Goal: Task Accomplishment & Management: Use online tool/utility

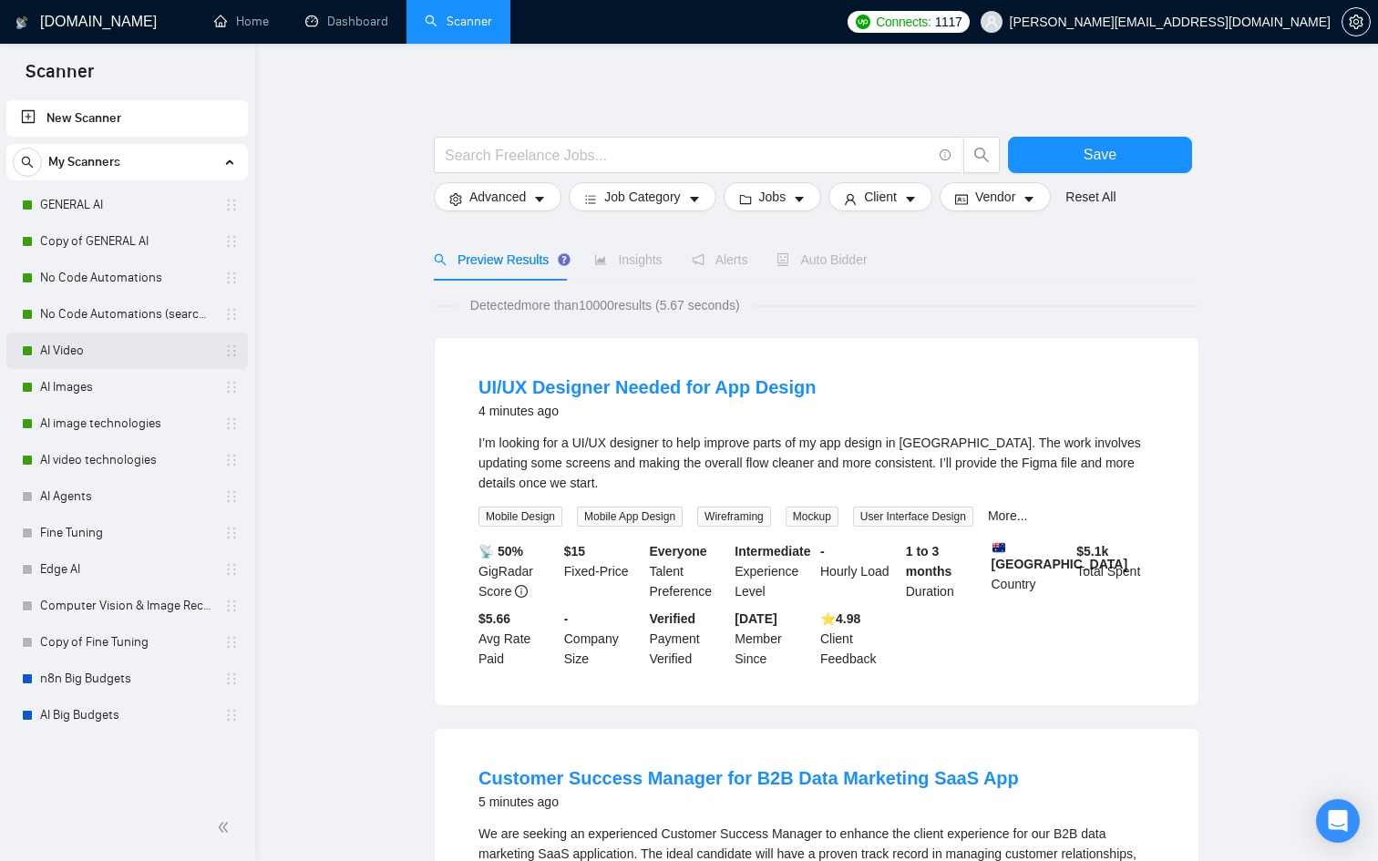
click at [91, 350] on link "AI Video" at bounding box center [126, 351] width 173 height 36
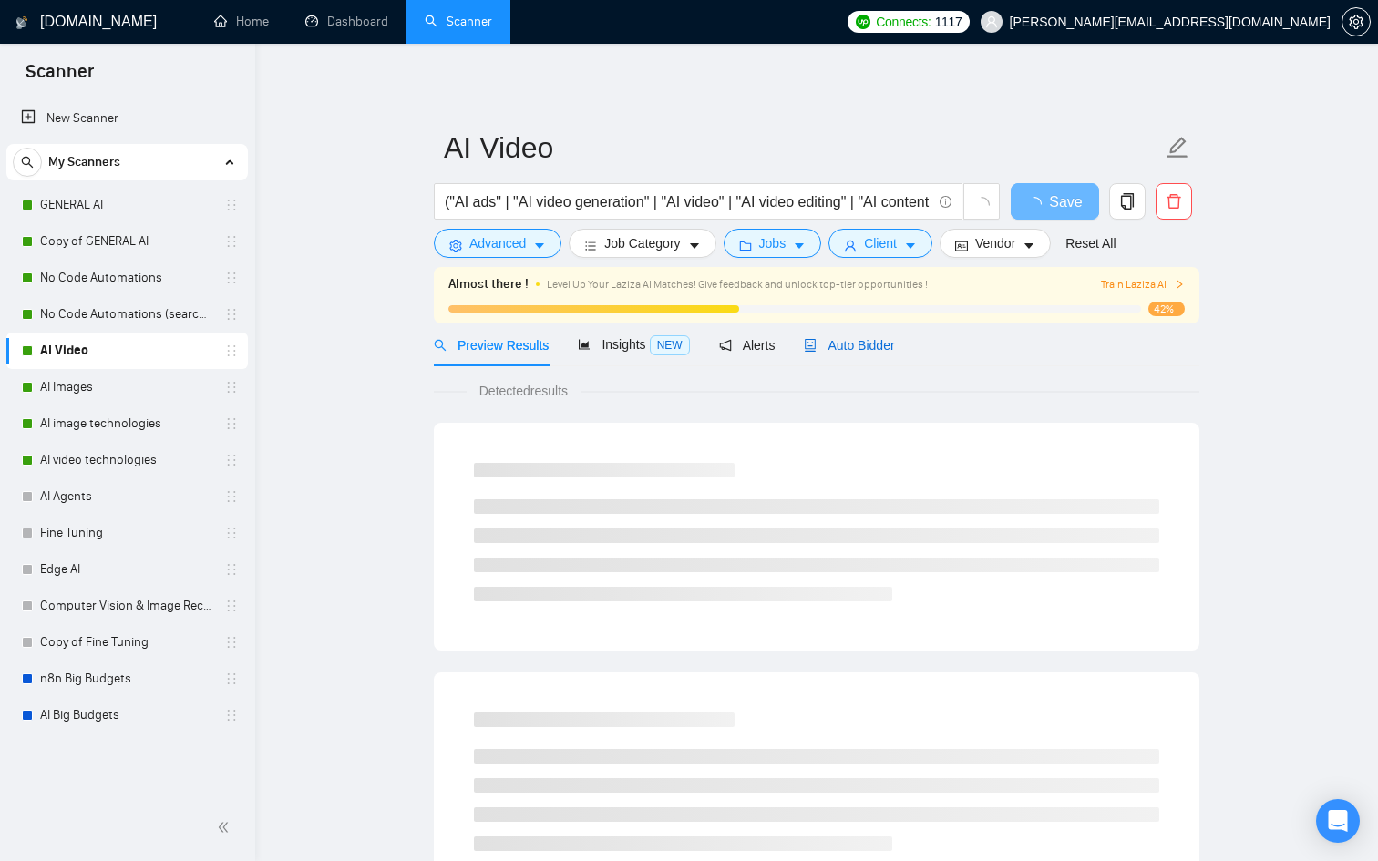
click at [855, 338] on span "Auto Bidder" at bounding box center [849, 345] width 90 height 15
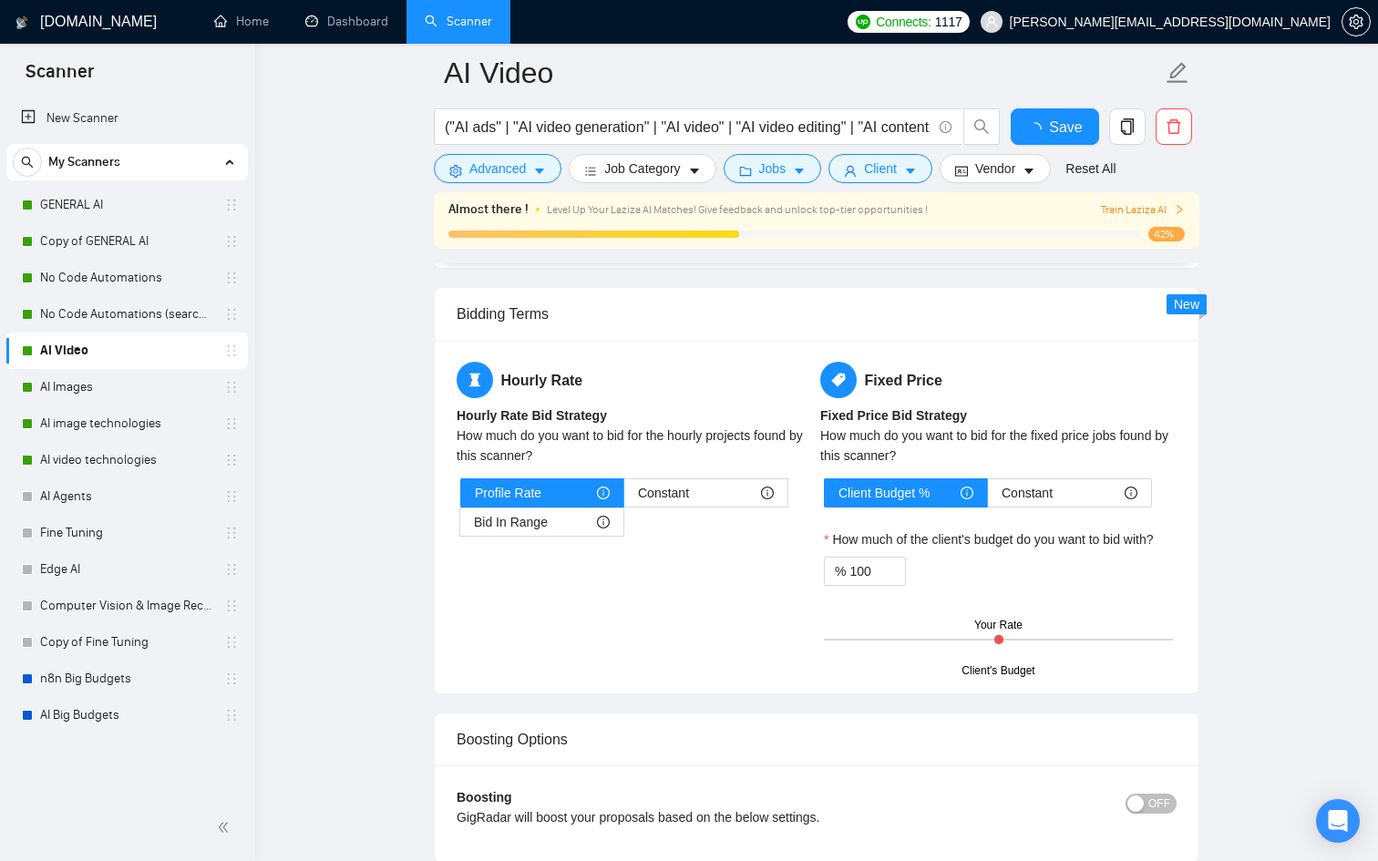
scroll to position [2853, 0]
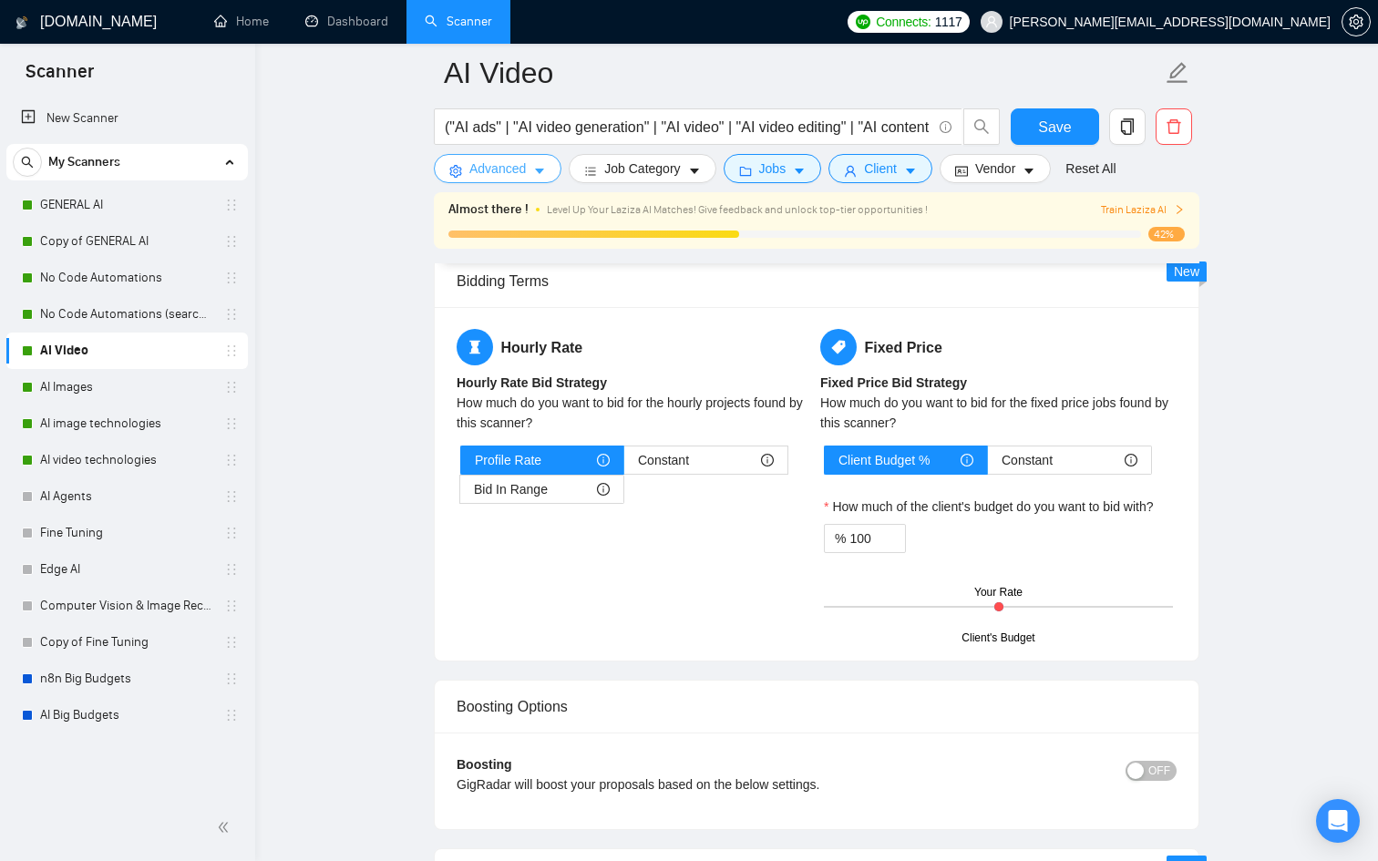
click at [512, 165] on span "Advanced" at bounding box center [497, 169] width 56 height 20
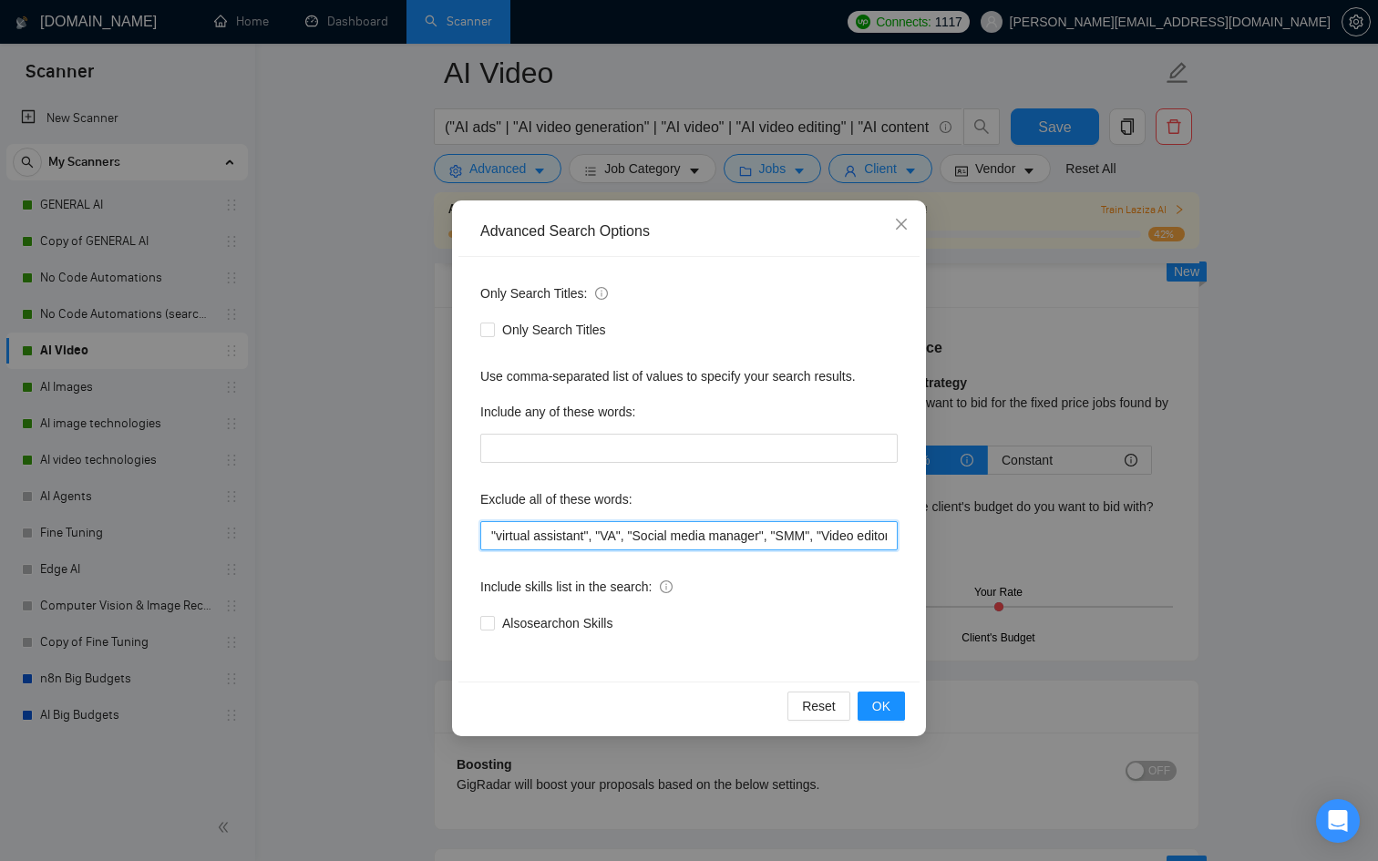
scroll to position [0, 472]
drag, startPoint x: 745, startPoint y: 536, endPoint x: 1183, endPoint y: 528, distance: 437.4
click at [1183, 528] on div "Advanced Search Options Only Search Titles: Only Search Titles Use comma-separa…" at bounding box center [689, 430] width 1378 height 861
drag, startPoint x: 614, startPoint y: 536, endPoint x: 942, endPoint y: 533, distance: 328.0
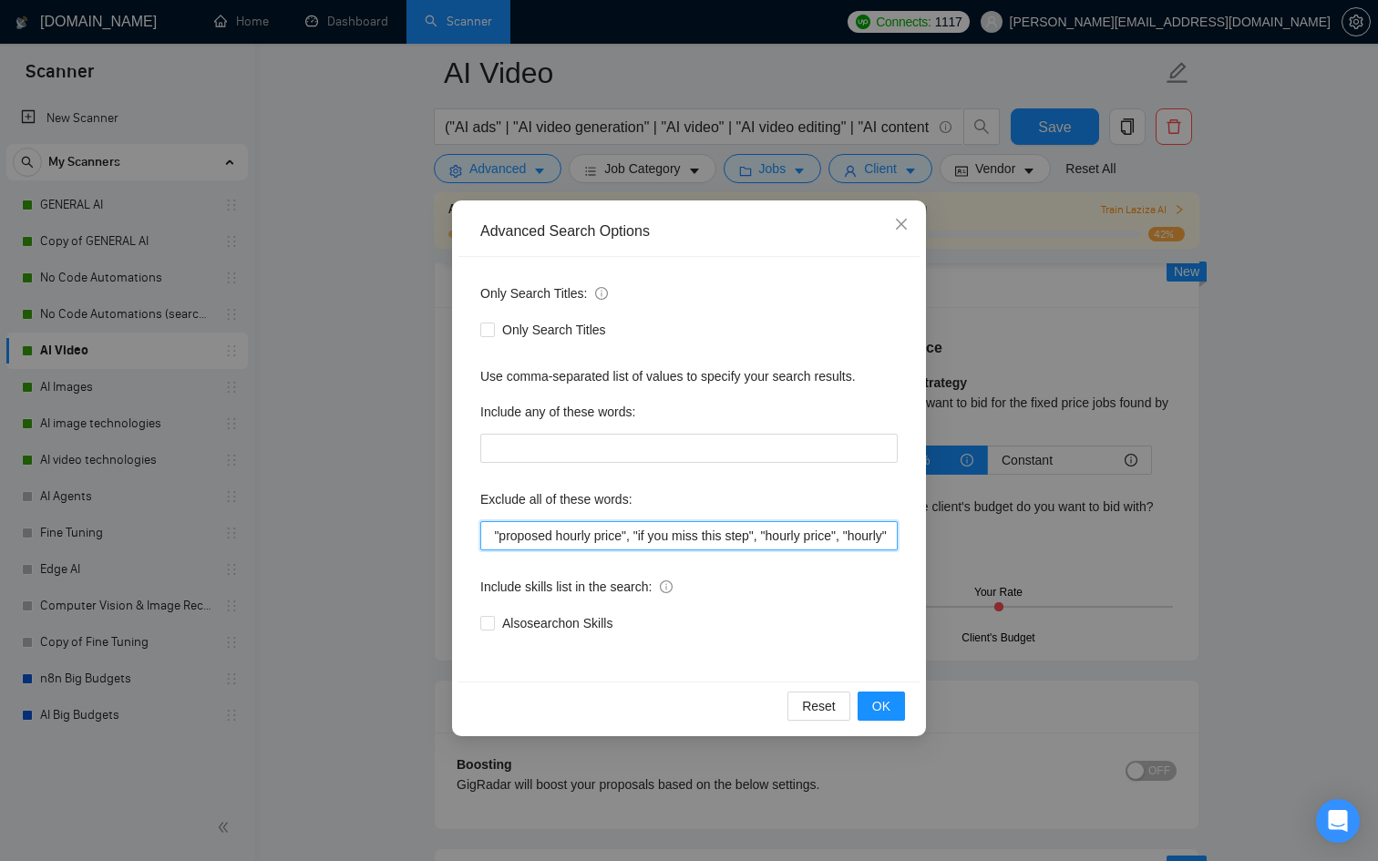
click at [942, 533] on div "Advanced Search Options Only Search Titles: Only Search Titles Use comma-separa…" at bounding box center [689, 430] width 1378 height 861
type input ""virtual assistant", "VA", "Social media manager", "SMM", "Video editor", "n8n"…"
click at [890, 709] on button "OK" at bounding box center [880, 705] width 47 height 29
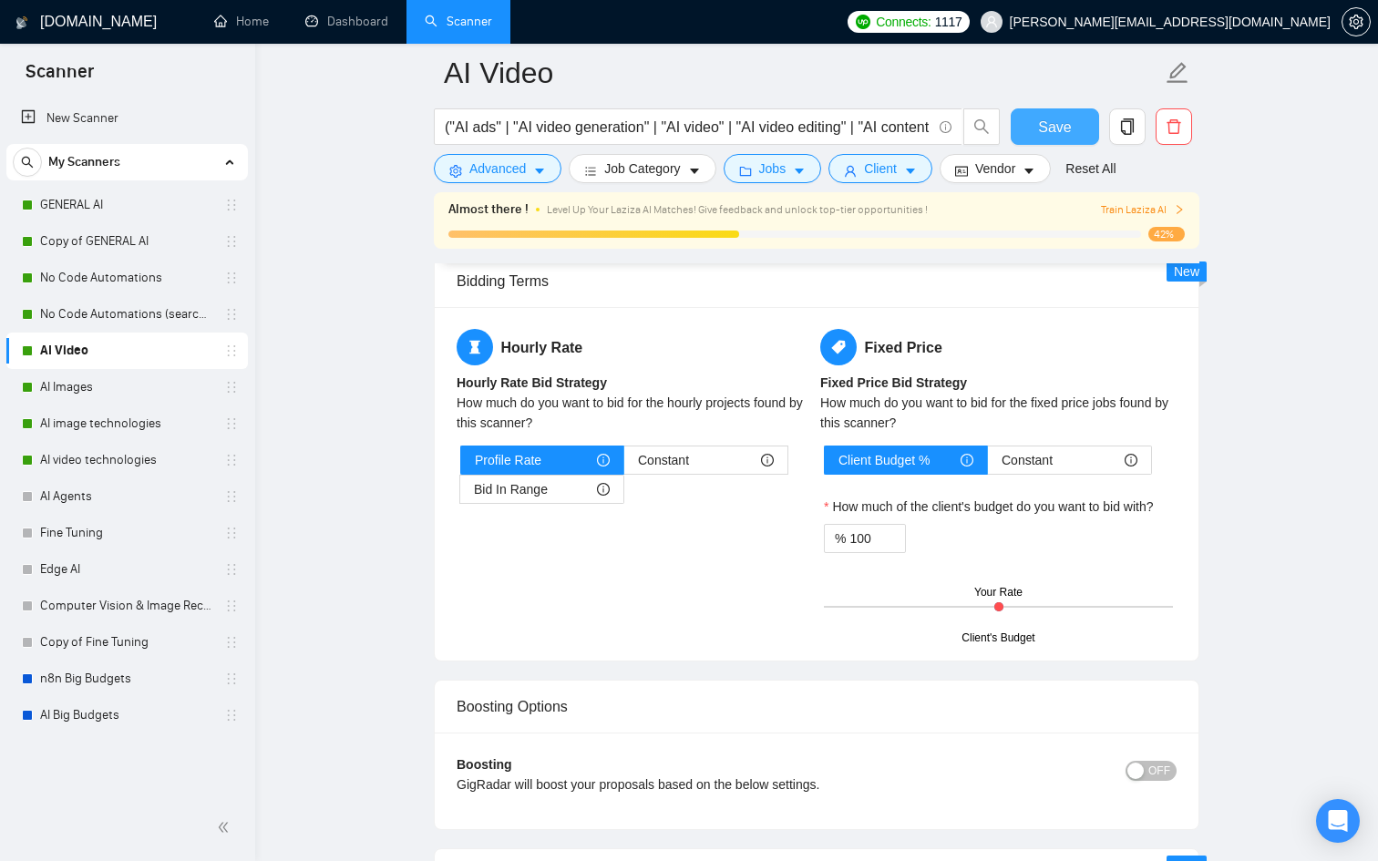
click at [1034, 128] on button "Save" at bounding box center [1054, 126] width 88 height 36
click at [130, 381] on link "AI Images" at bounding box center [126, 387] width 173 height 36
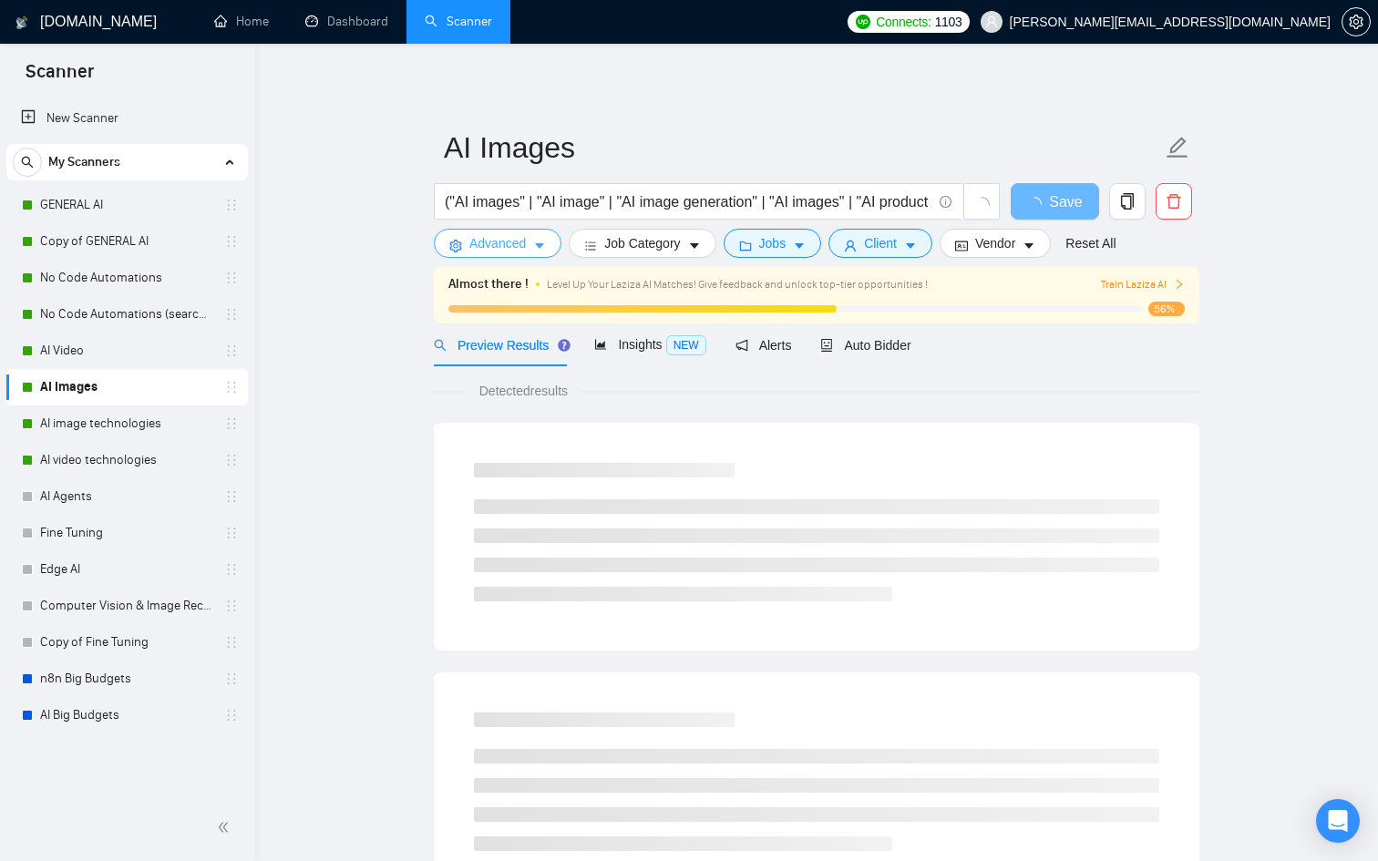
click at [502, 243] on span "Advanced" at bounding box center [497, 243] width 56 height 20
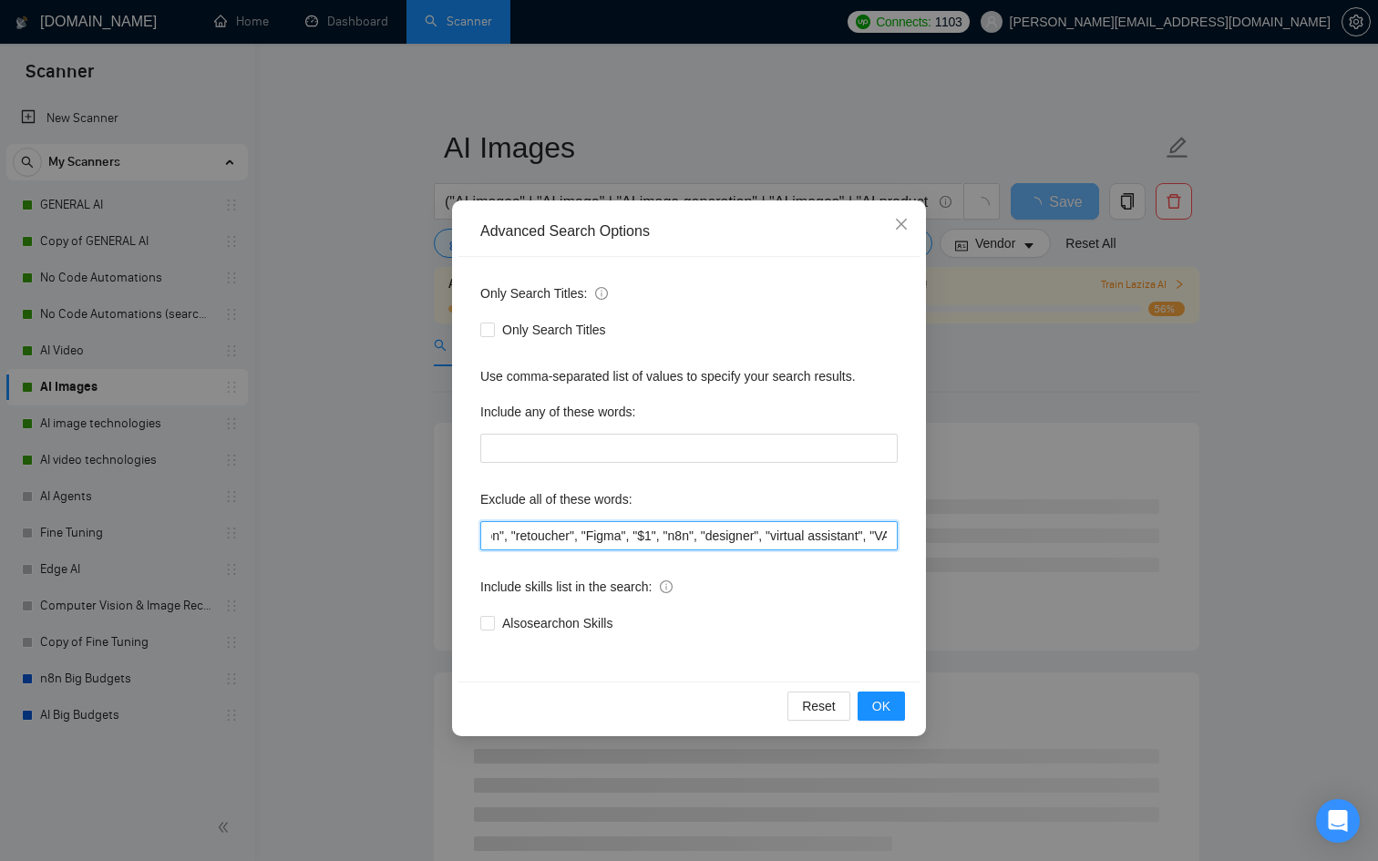
scroll to position [0, 1138]
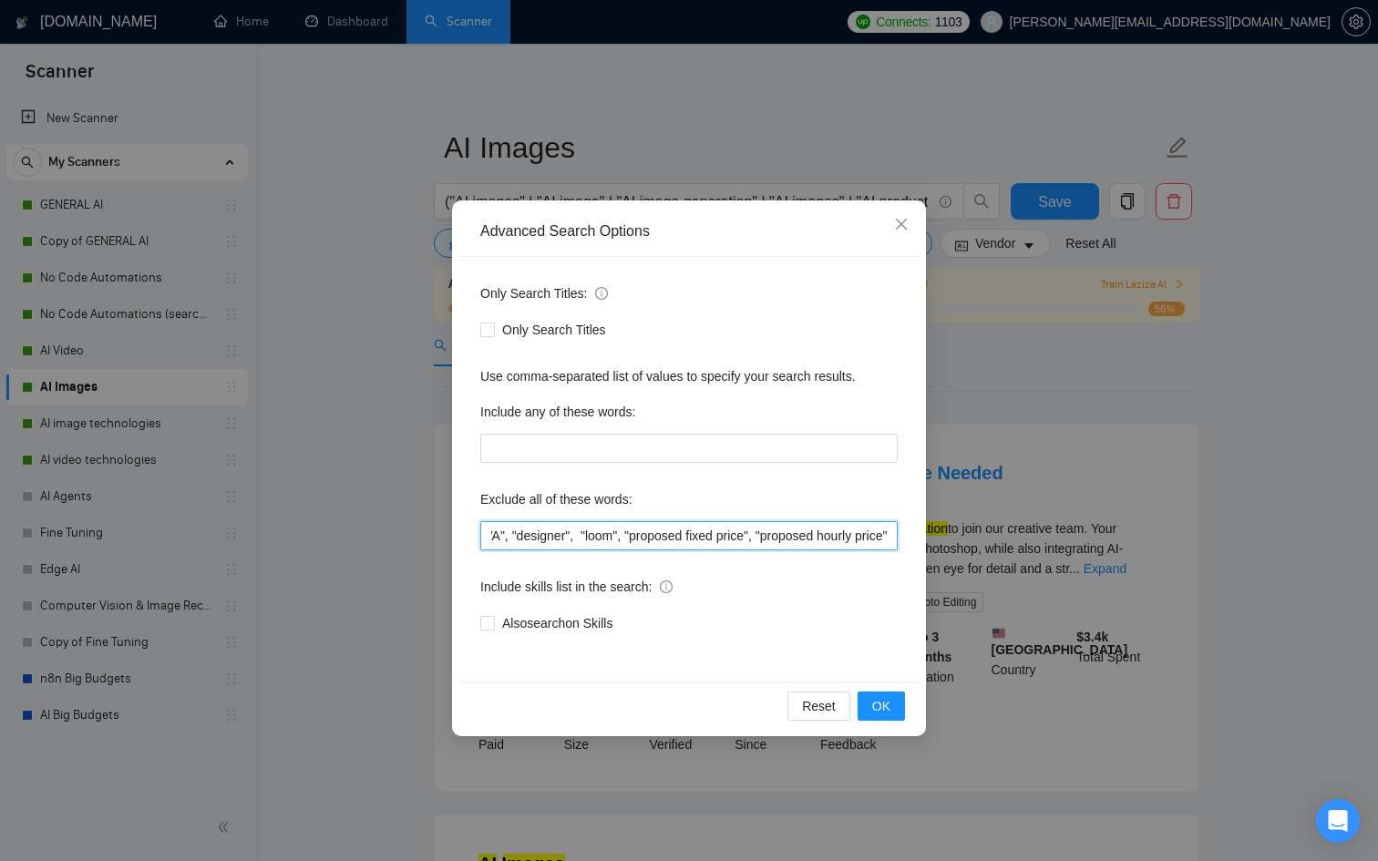
drag, startPoint x: 750, startPoint y: 535, endPoint x: 1294, endPoint y: 538, distance: 543.9
click at [1294, 538] on div "Advanced Search Options Only Search Titles: Only Search Titles Use comma-separa…" at bounding box center [689, 430] width 1378 height 861
paste input ""if you miss this step", "hourly price", "hourly""
type input ""CAD", "Web designer","Developer", "Illustrator", "I have an ai image", "AI ima…"
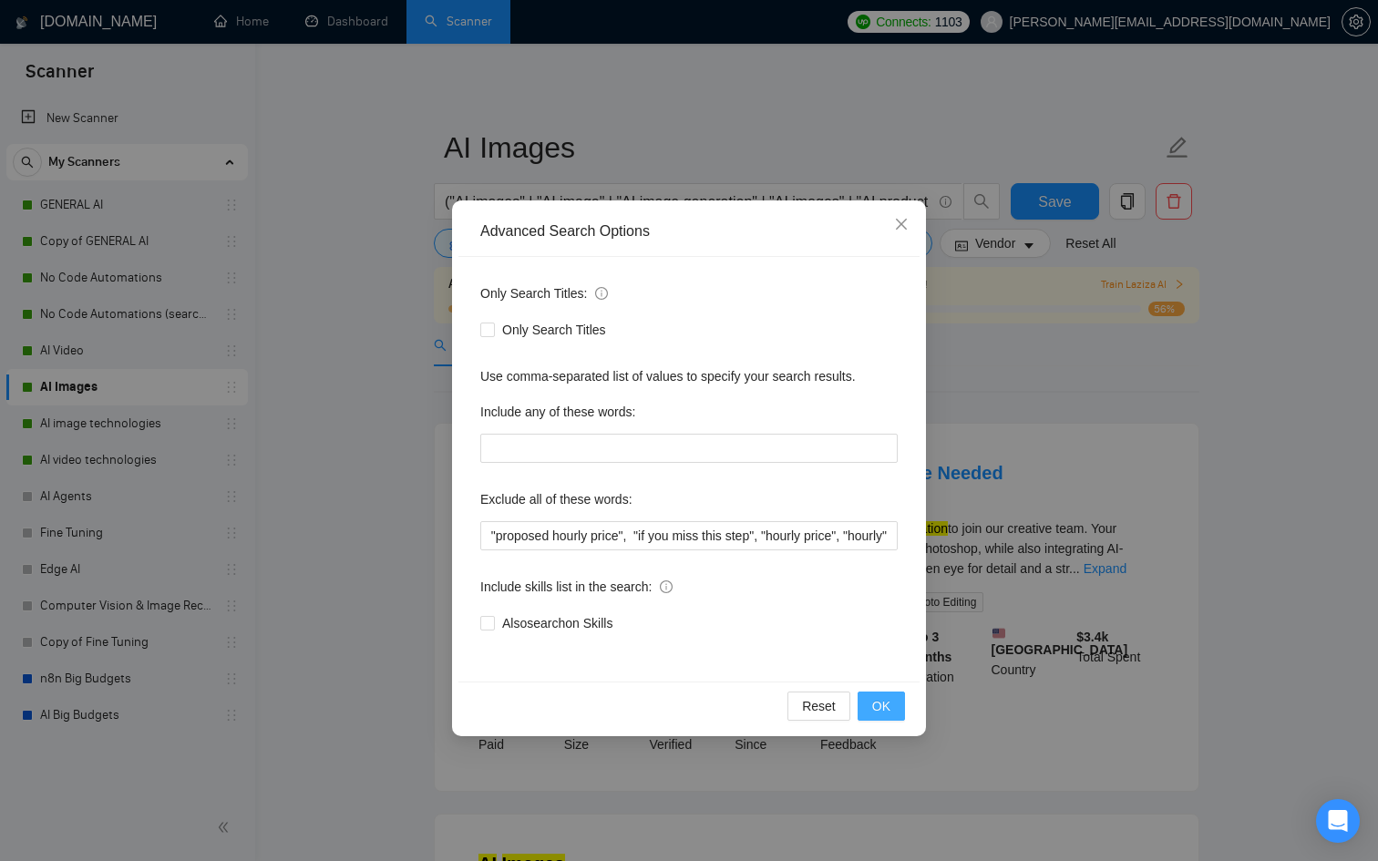
scroll to position [0, 0]
click at [877, 705] on span "OK" at bounding box center [881, 706] width 18 height 20
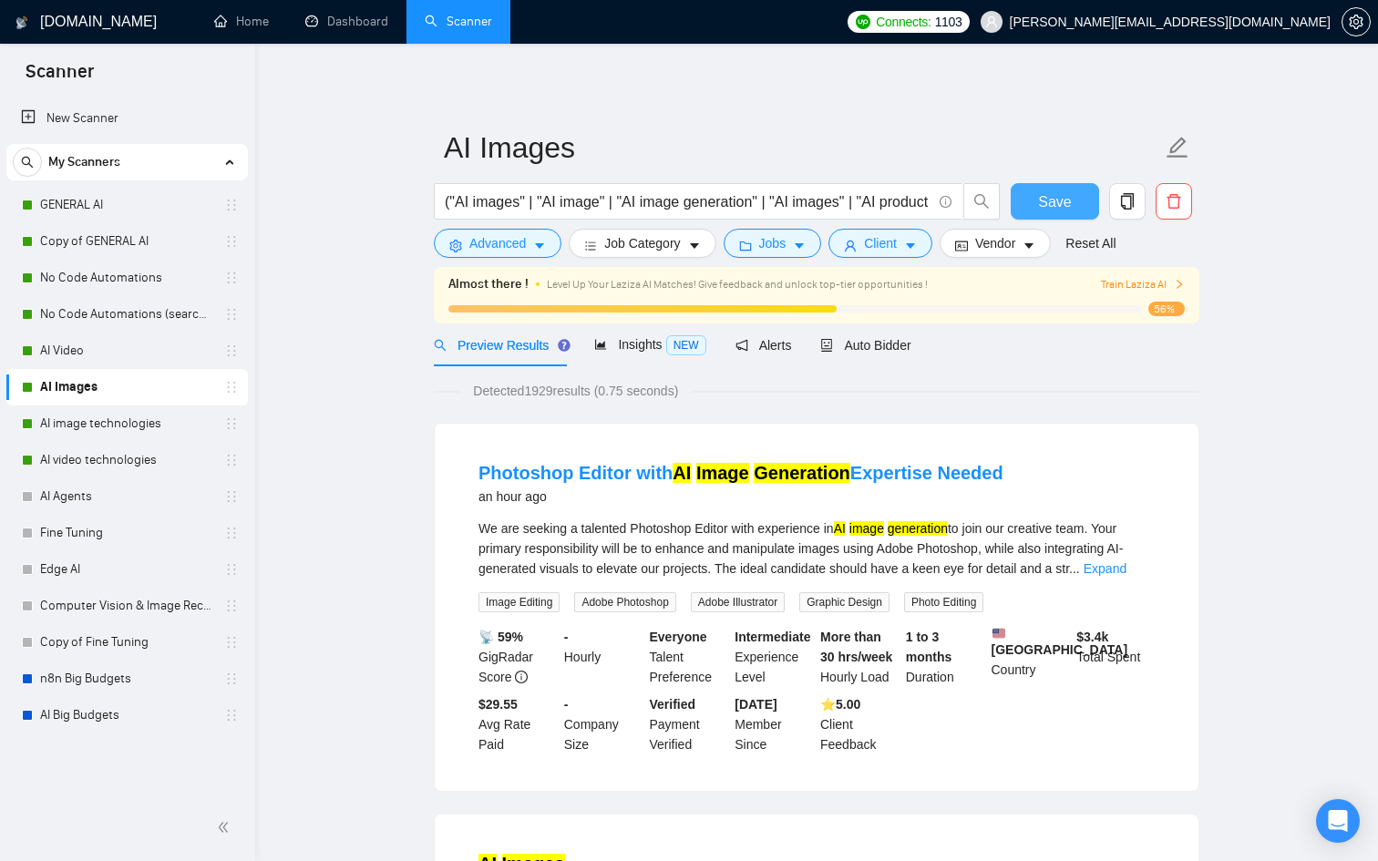
click at [1050, 205] on span "Save" at bounding box center [1054, 201] width 33 height 23
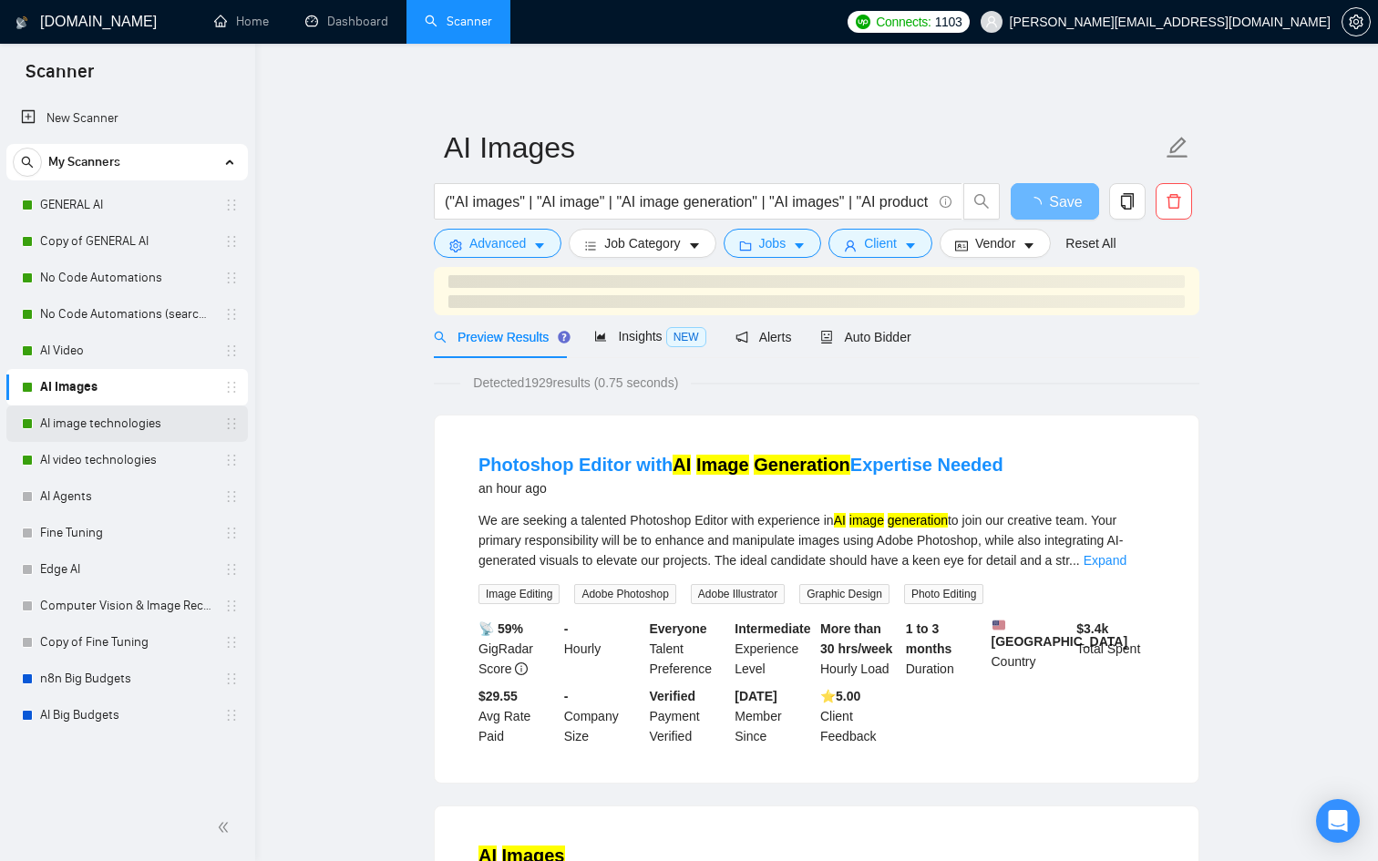
click at [113, 427] on link "AI image technologies" at bounding box center [126, 423] width 173 height 36
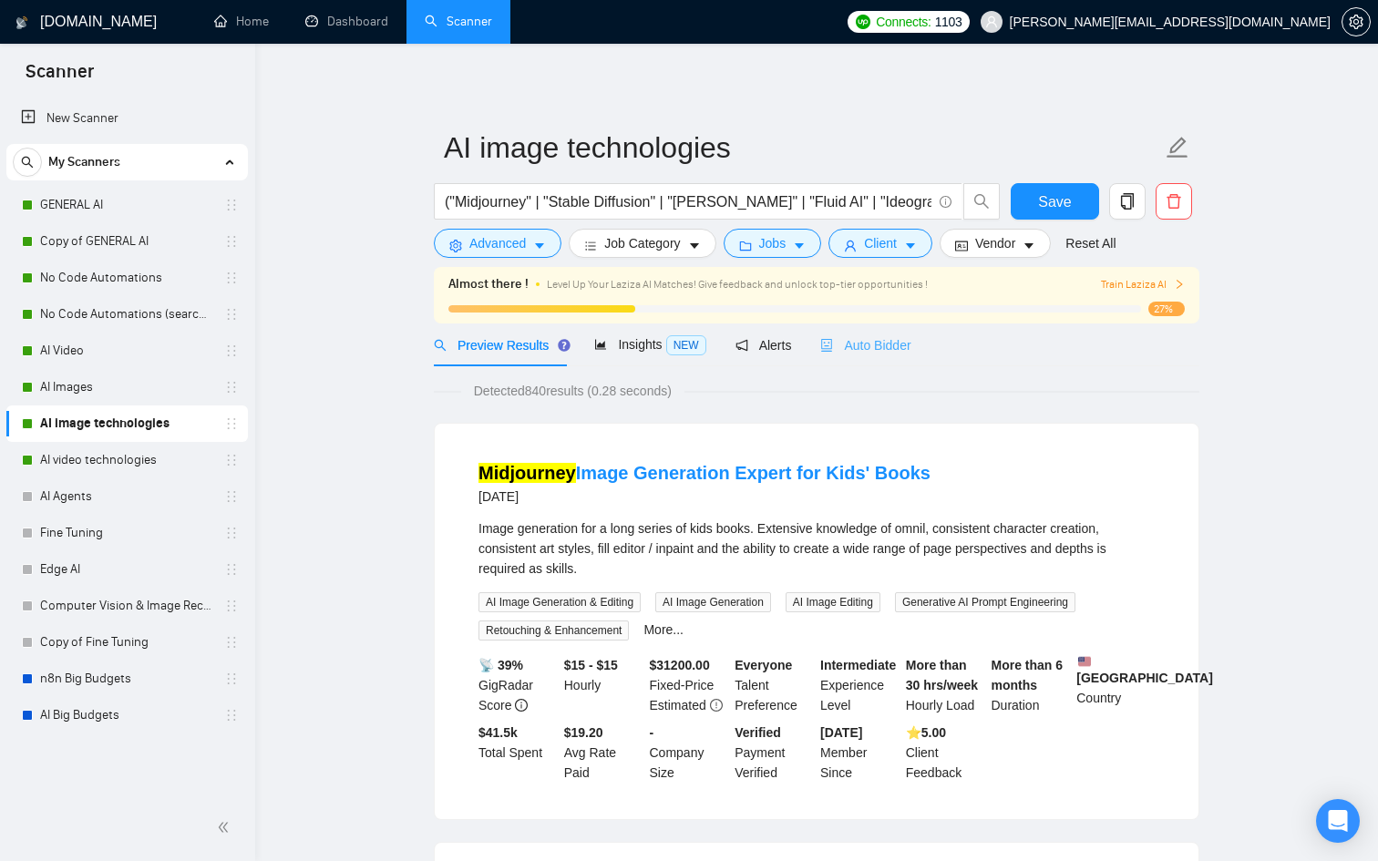
click at [856, 333] on div "Auto Bidder" at bounding box center [865, 344] width 90 height 43
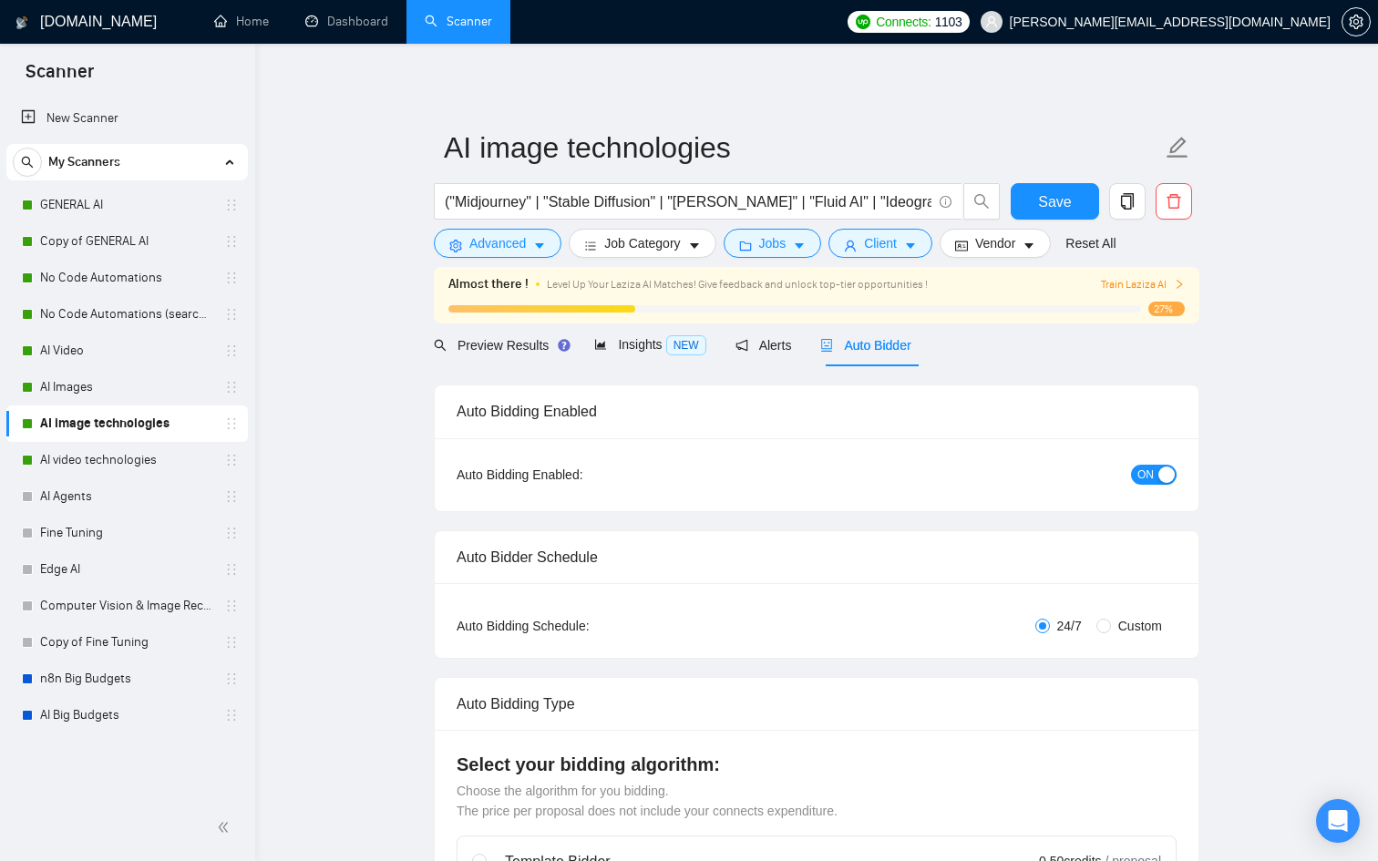
checkbox input "true"
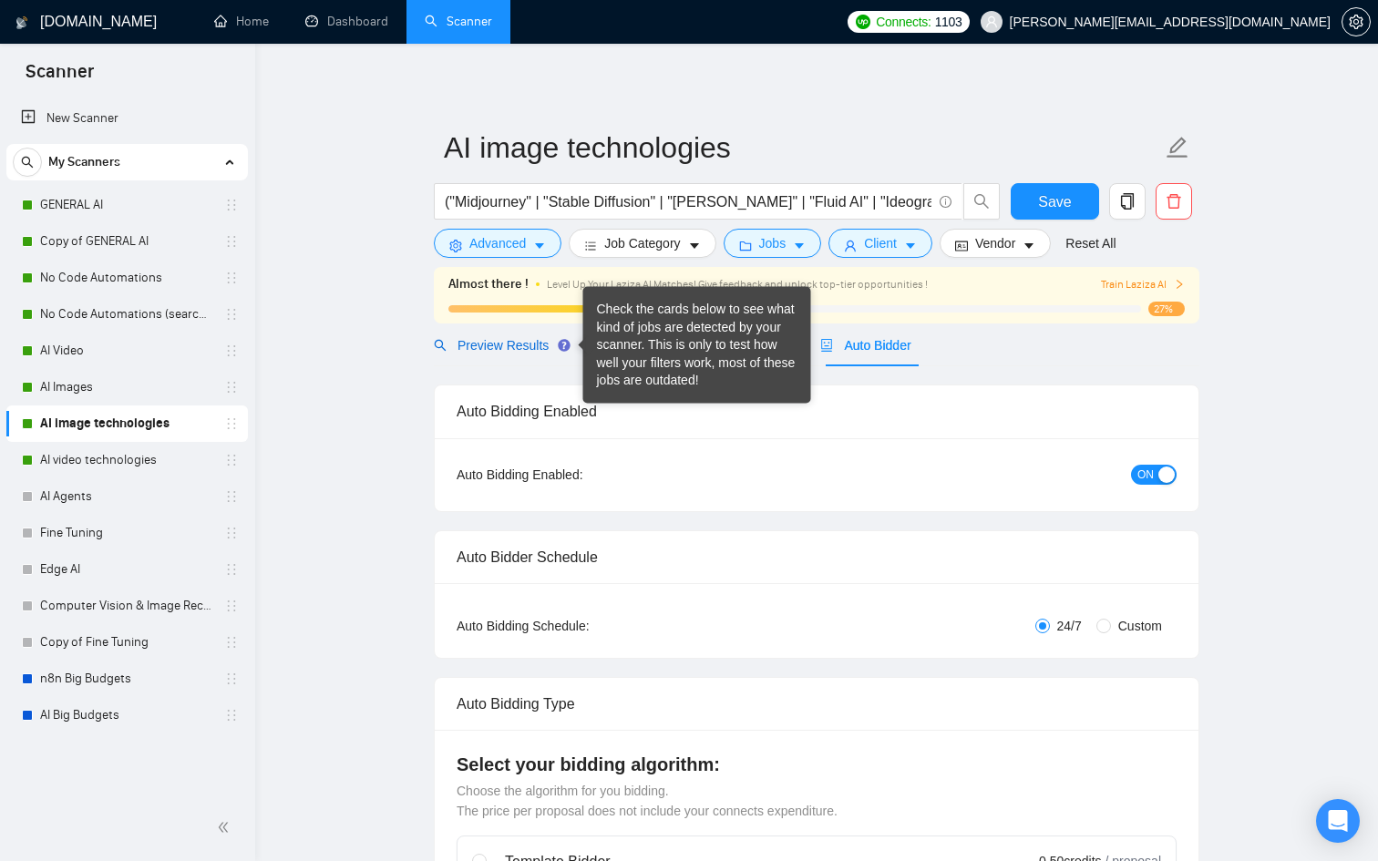
click at [527, 339] on span "Preview Results" at bounding box center [499, 345] width 131 height 15
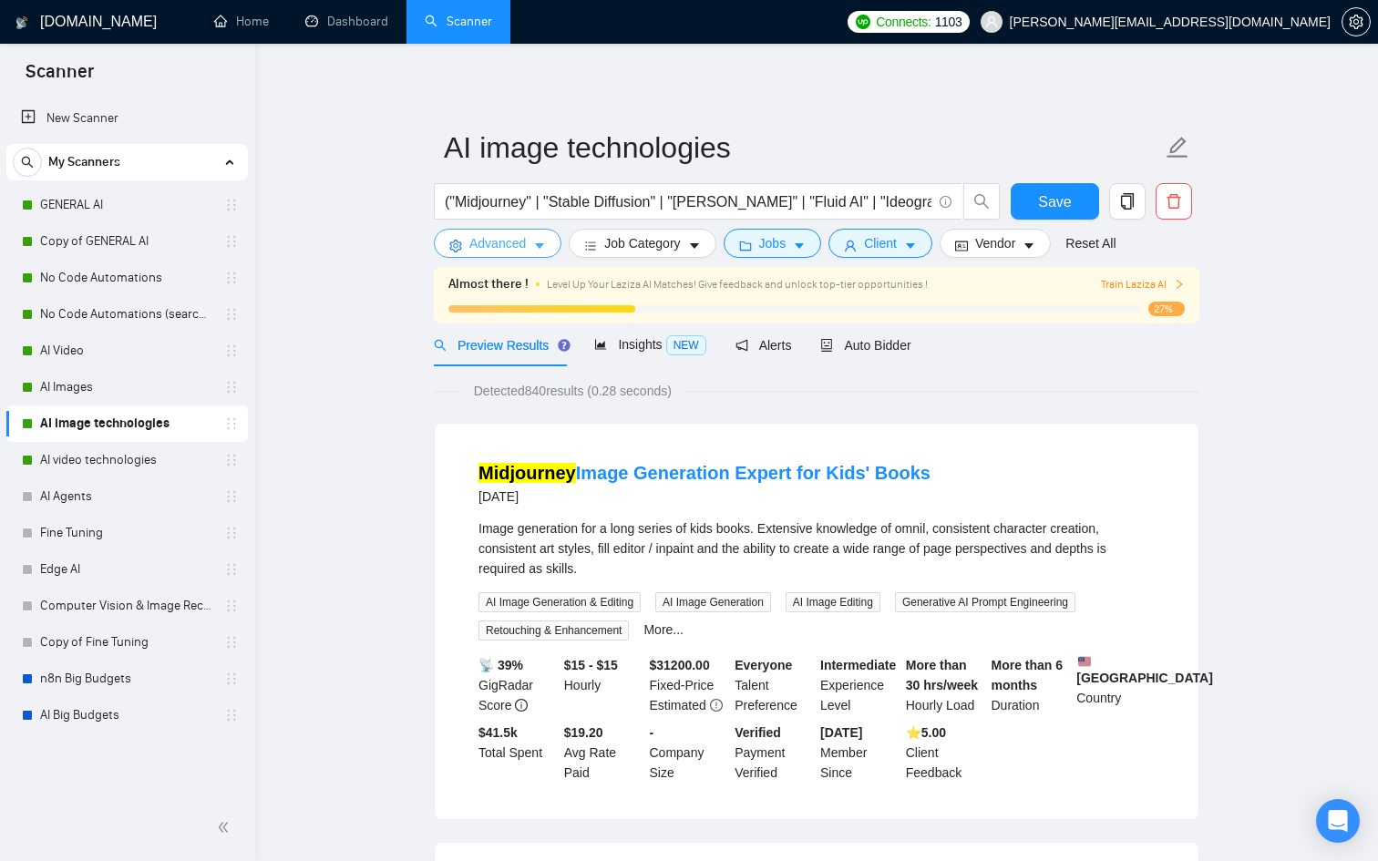
click at [522, 244] on span "Advanced" at bounding box center [497, 243] width 56 height 20
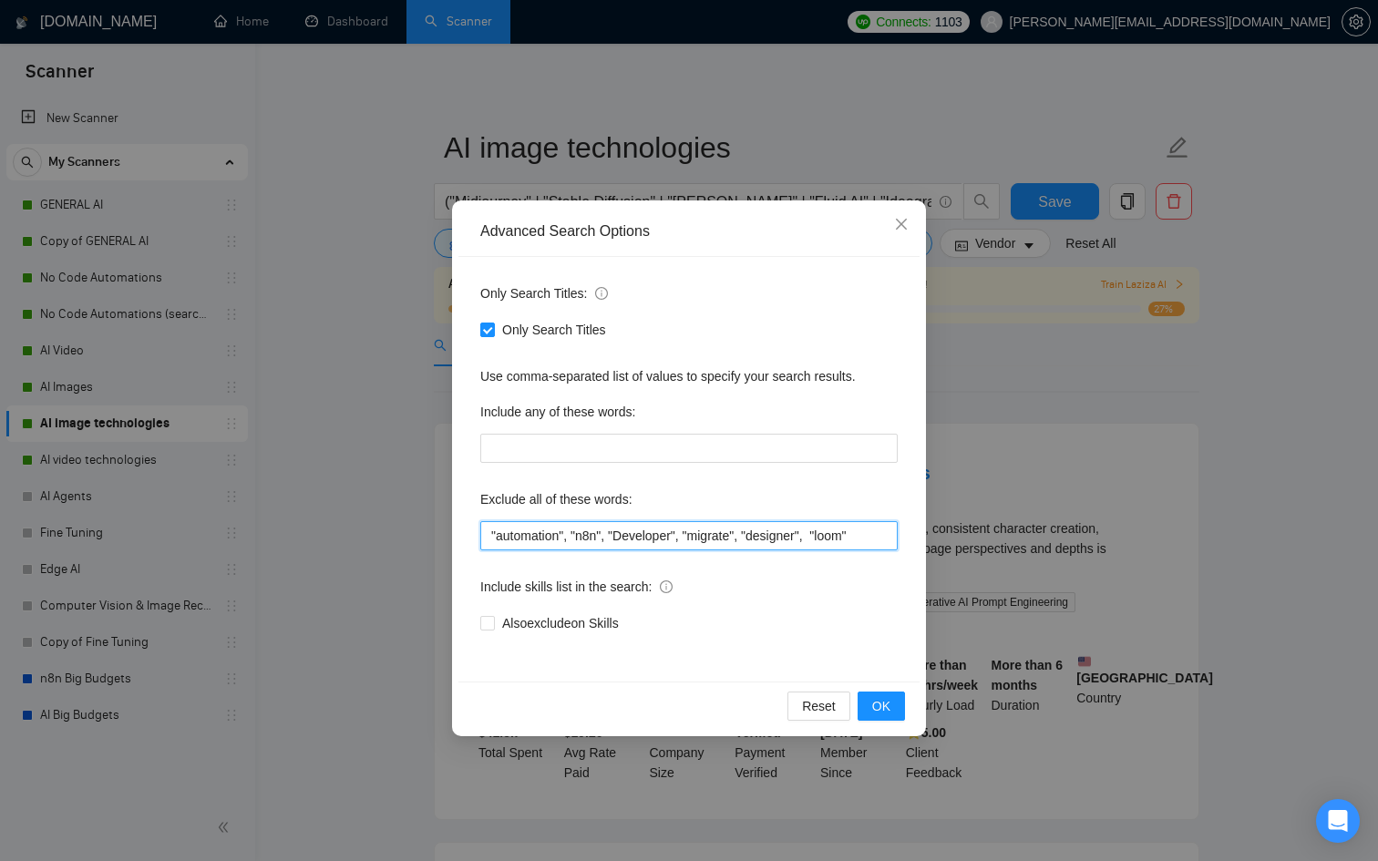
drag, startPoint x: 677, startPoint y: 527, endPoint x: 1129, endPoint y: 536, distance: 452.0
click at [1129, 536] on div "Advanced Search Options Only Search Titles: Only Search Titles Use comma-separa…" at bounding box center [689, 430] width 1378 height 861
paste input ""if you miss this step", "hourly price", "hourly""
type input ""automation", "n8n", "Developer", "migrate", "designer", "loom", "if you miss t…"
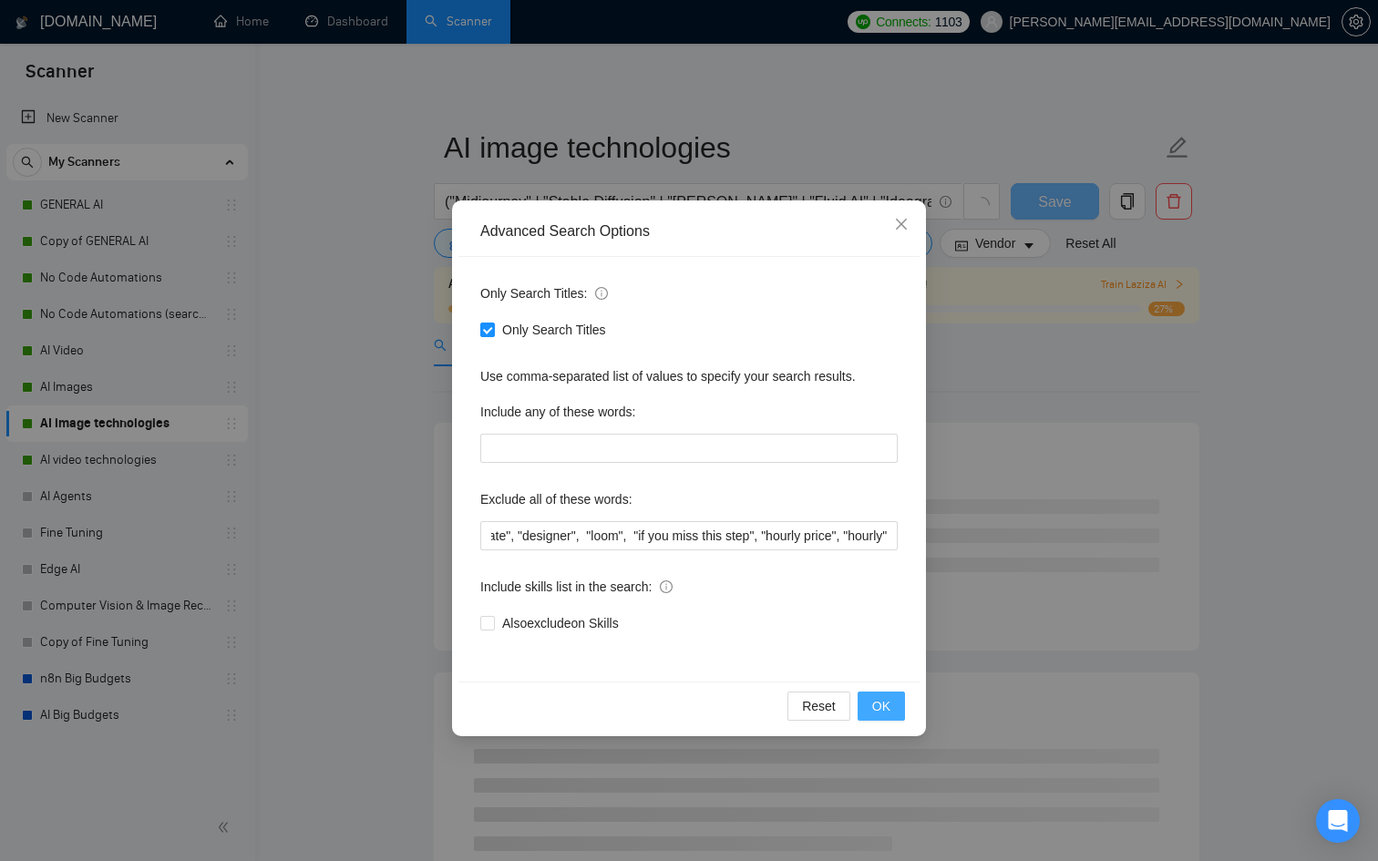
click at [886, 696] on span "OK" at bounding box center [881, 706] width 18 height 20
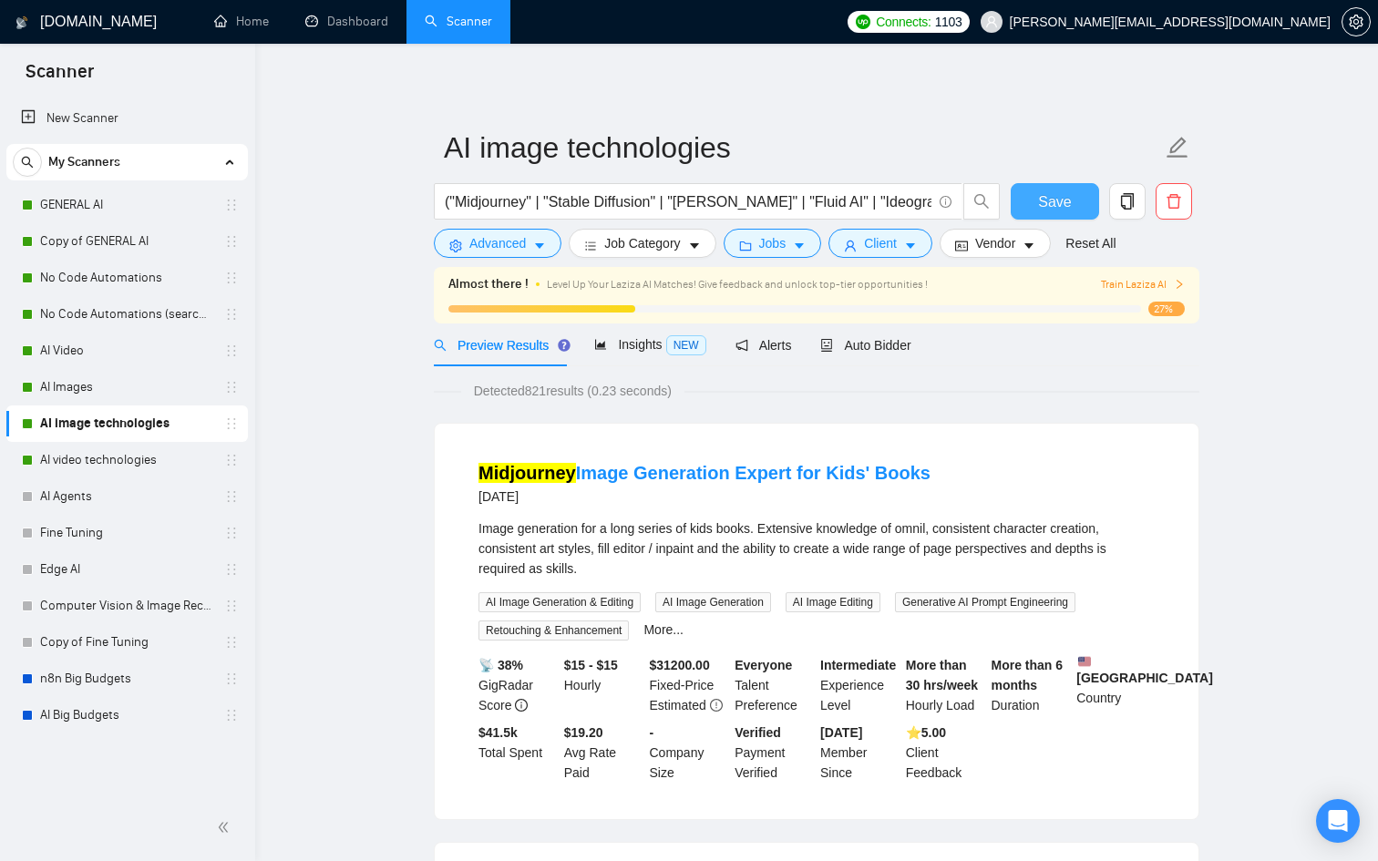
click at [1043, 209] on span "Save" at bounding box center [1054, 201] width 33 height 23
click at [143, 457] on link "AI video technologies" at bounding box center [126, 460] width 173 height 36
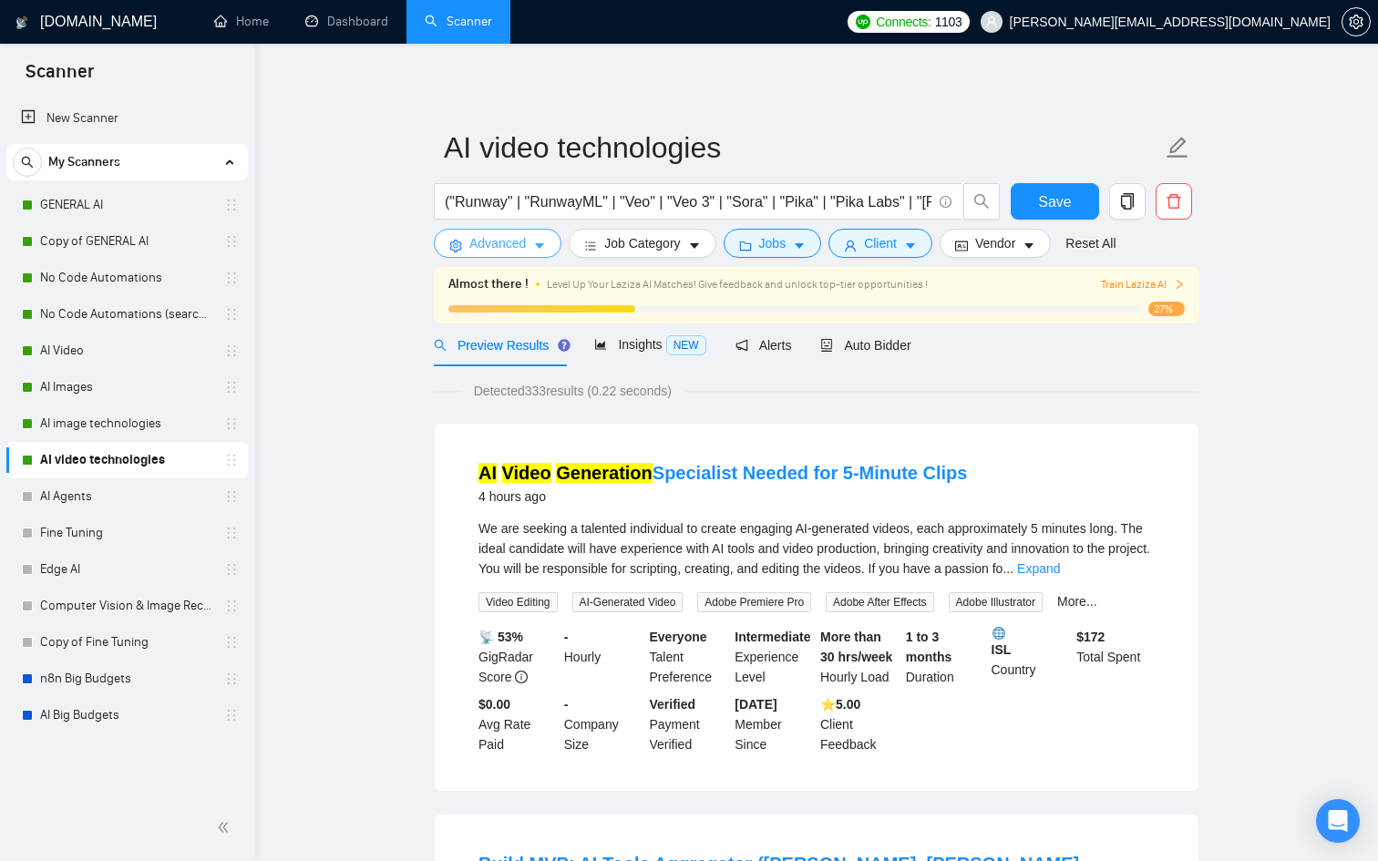
click at [549, 252] on button "Advanced" at bounding box center [498, 243] width 128 height 29
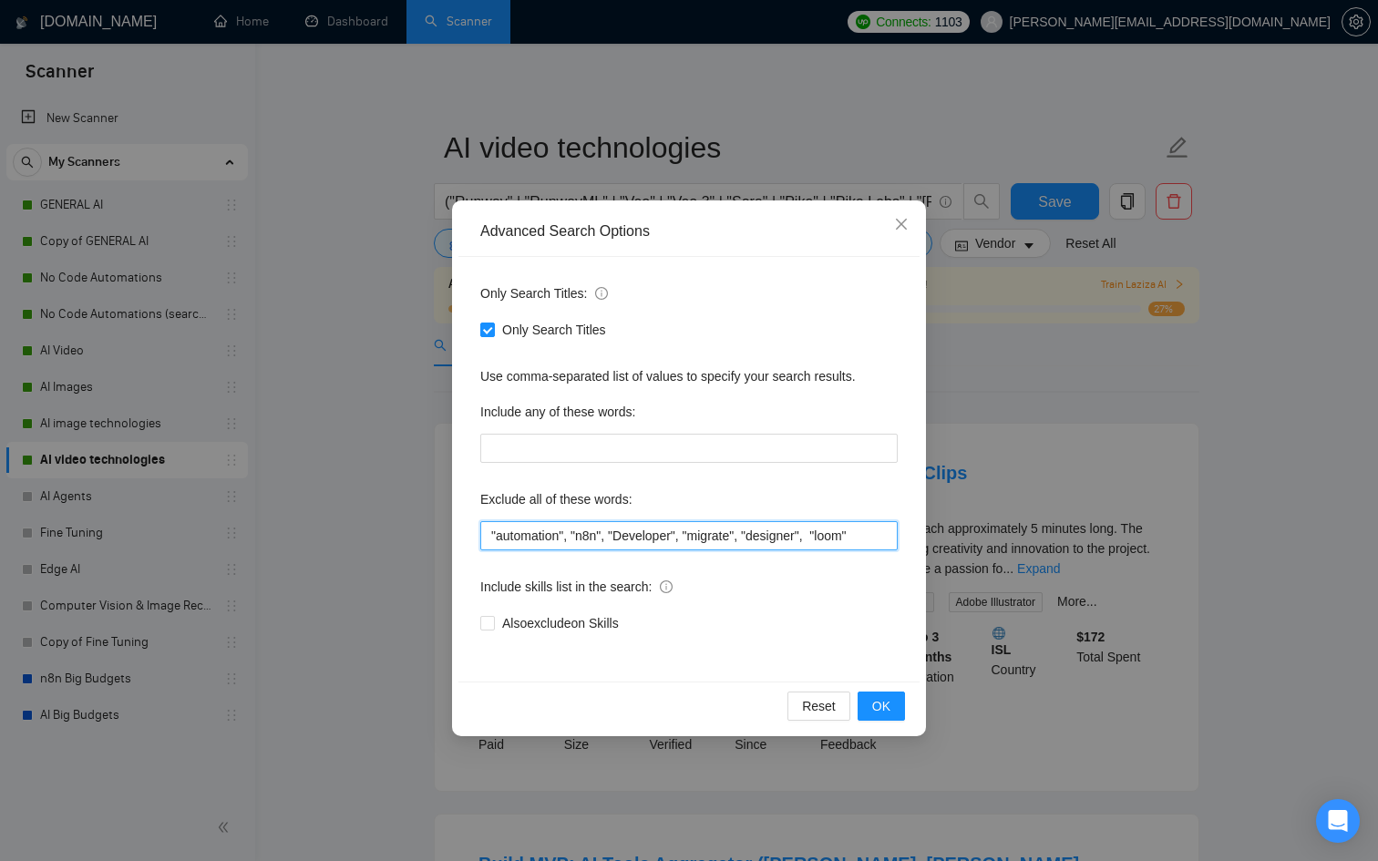
drag, startPoint x: 831, startPoint y: 538, endPoint x: 1018, endPoint y: 548, distance: 187.0
click at [1018, 548] on div "Advanced Search Options Only Search Titles: Only Search Titles Use comma-separa…" at bounding box center [689, 430] width 1378 height 861
paste input ""if you miss this step", "hourly price", "hourly""
type input ""automation", "n8n", "Developer", "migrate", "designer", "loom", "if you miss t…"
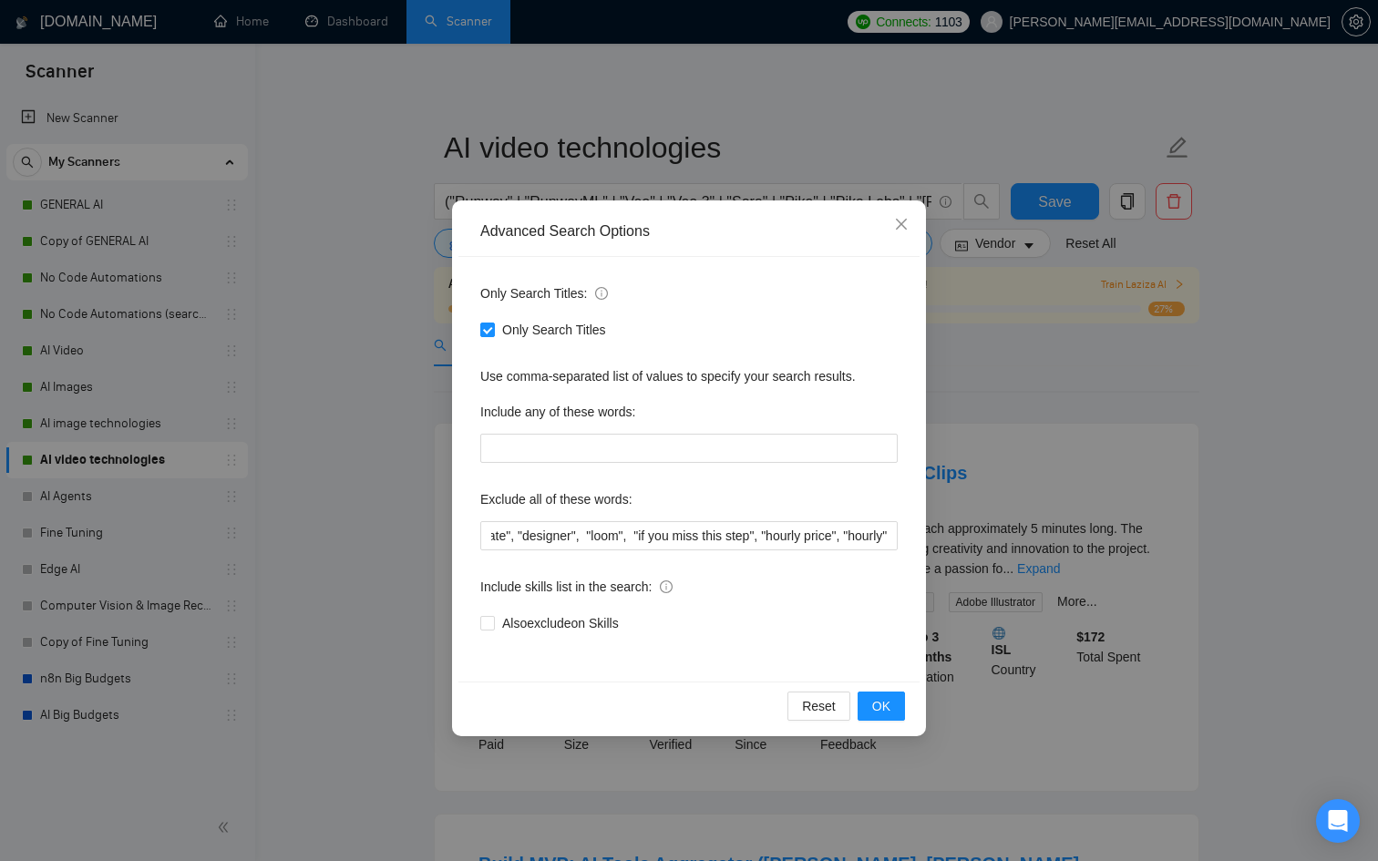
click at [895, 689] on div "Reset OK" at bounding box center [688, 705] width 461 height 48
click at [893, 703] on button "OK" at bounding box center [880, 705] width 47 height 29
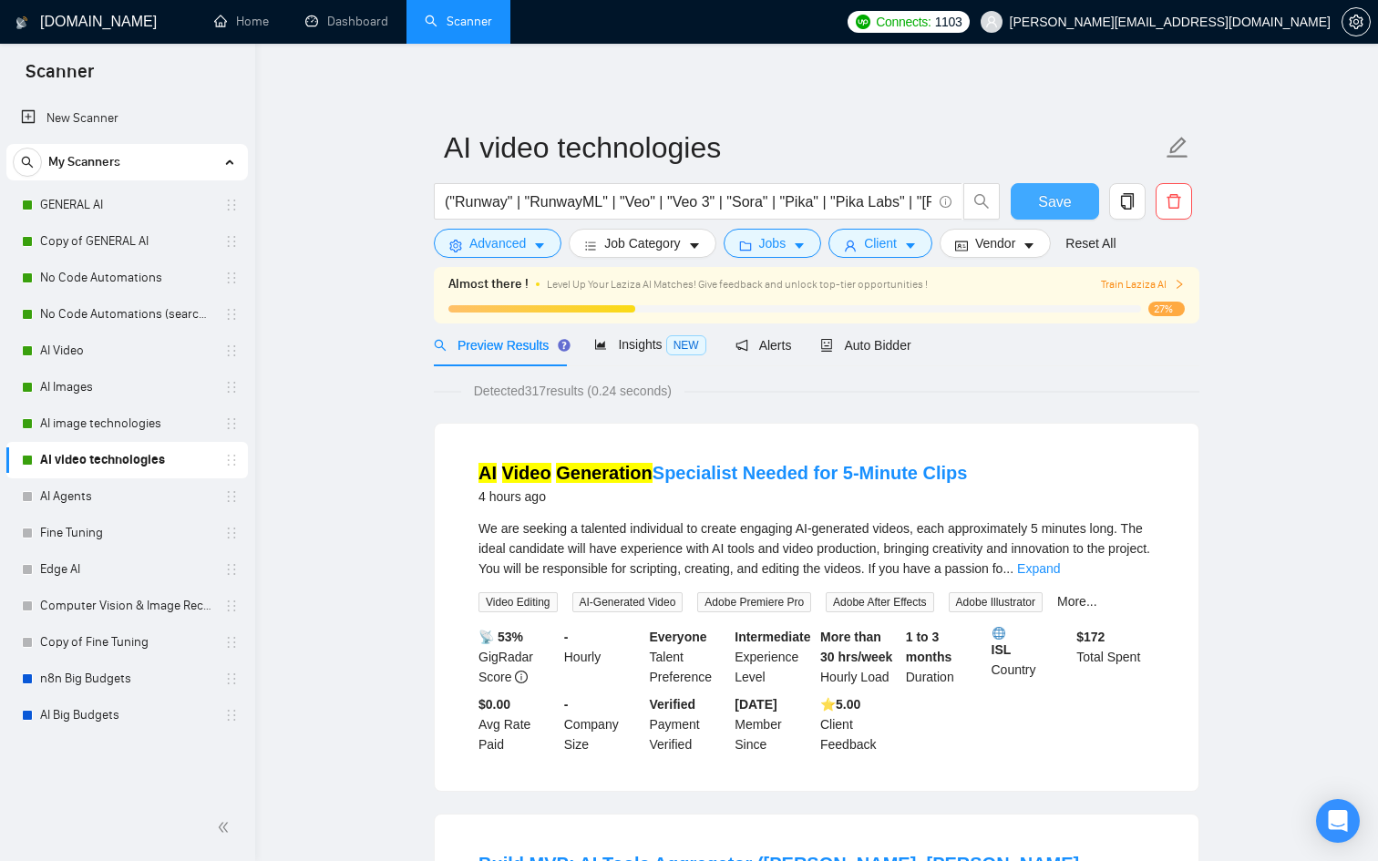
click at [1035, 203] on button "Save" at bounding box center [1054, 201] width 88 height 36
